Goal: Find specific page/section: Find specific page/section

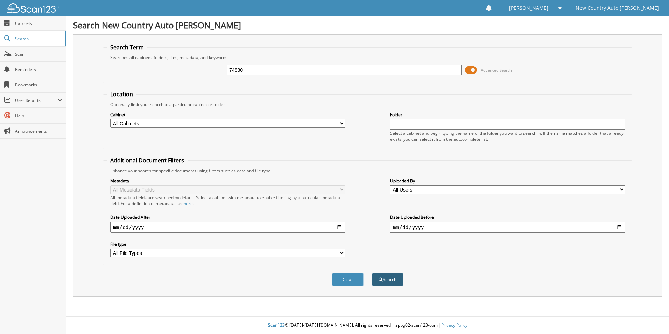
type input "74830"
click at [387, 278] on button "Search" at bounding box center [387, 279] width 31 height 13
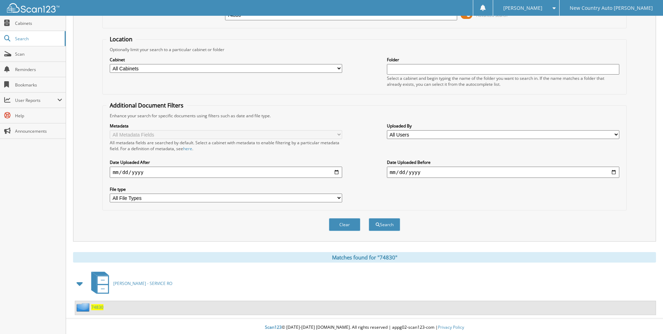
scroll to position [57, 0]
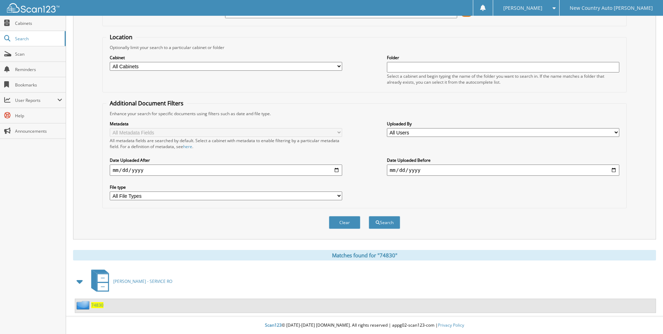
click at [97, 304] on span "74830" at bounding box center [97, 305] width 12 height 6
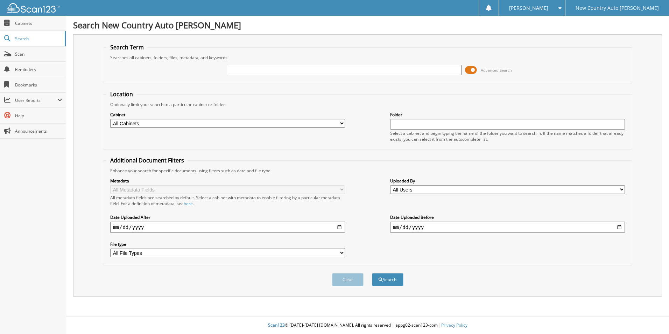
click at [248, 73] on input "text" at bounding box center [344, 70] width 235 height 10
type input "72111"
click at [372, 273] on button "Search" at bounding box center [387, 279] width 31 height 13
